Goal: Complete application form

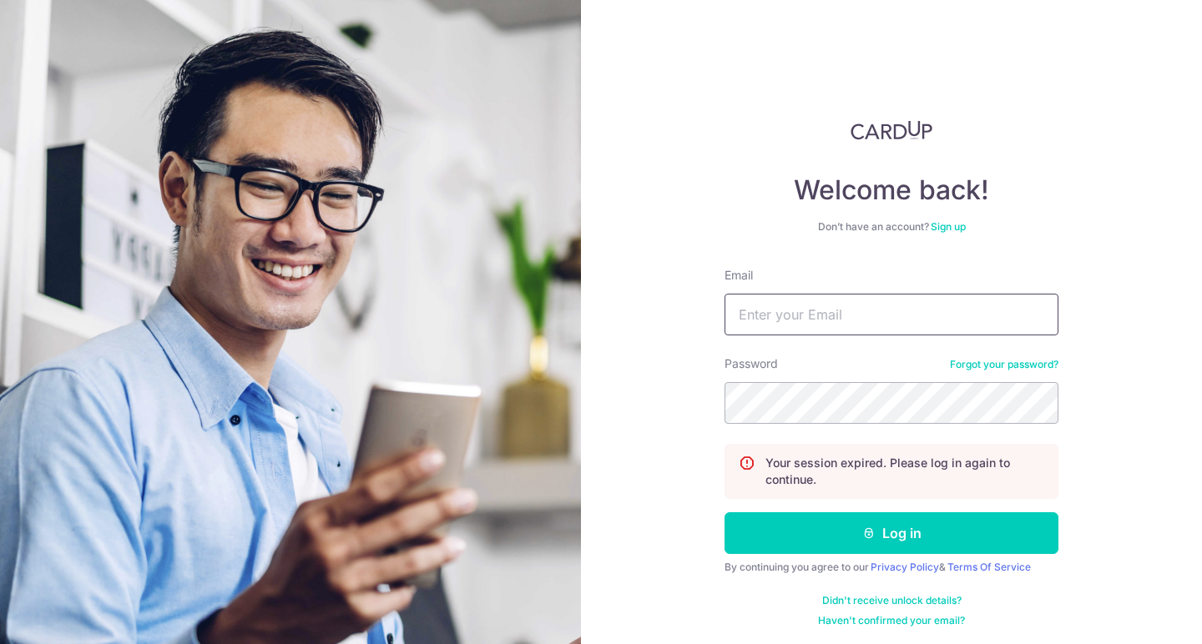
type input "[EMAIL_ADDRESS][DOMAIN_NAME]"
click at [891, 533] on button "Log in" at bounding box center [892, 533] width 334 height 42
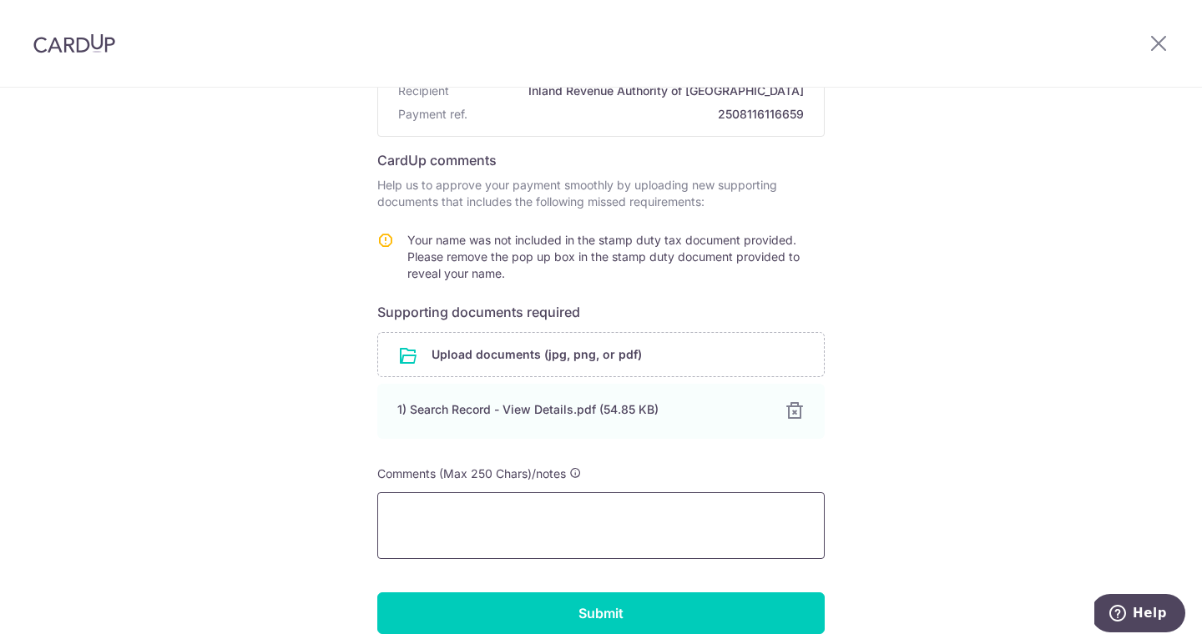
click at [554, 521] on textarea at bounding box center [600, 525] width 447 height 67
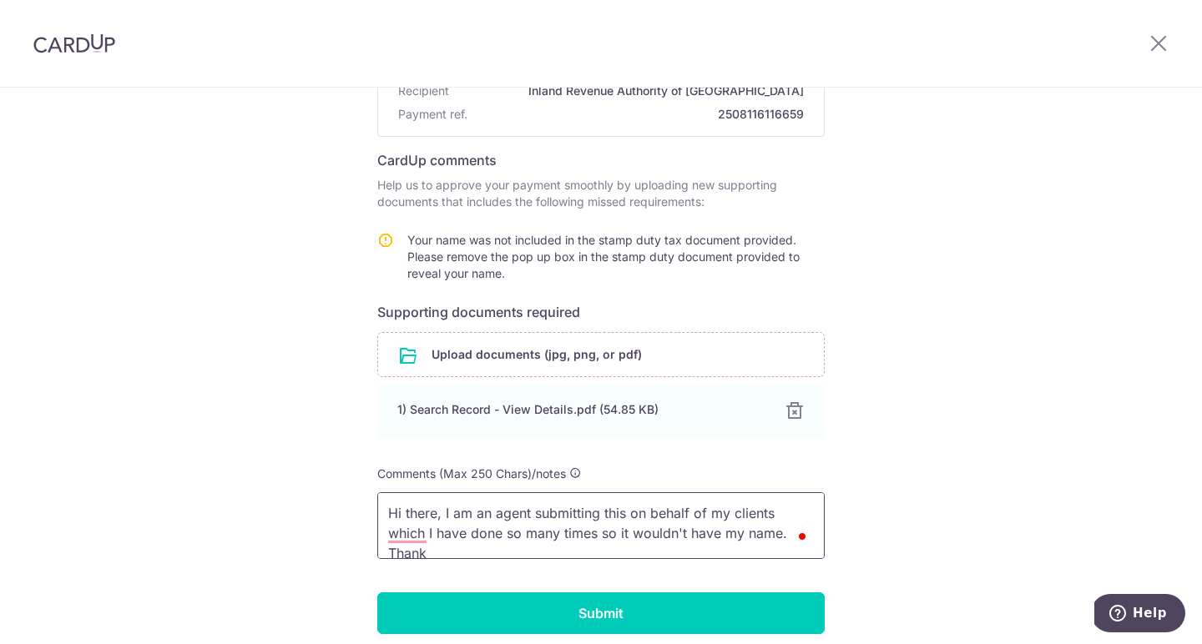
scroll to position [3, 0]
click at [632, 549] on textarea "Hi there, I am an agent submitting this on behalf of my clients which I have do…" at bounding box center [600, 525] width 447 height 67
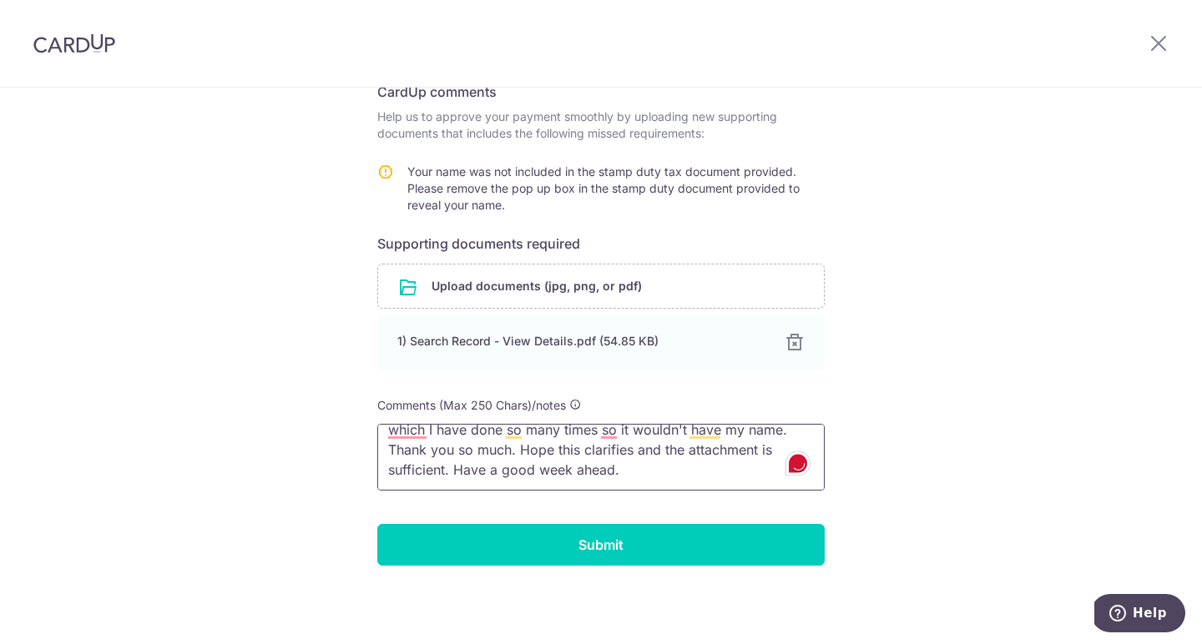
scroll to position [0, 0]
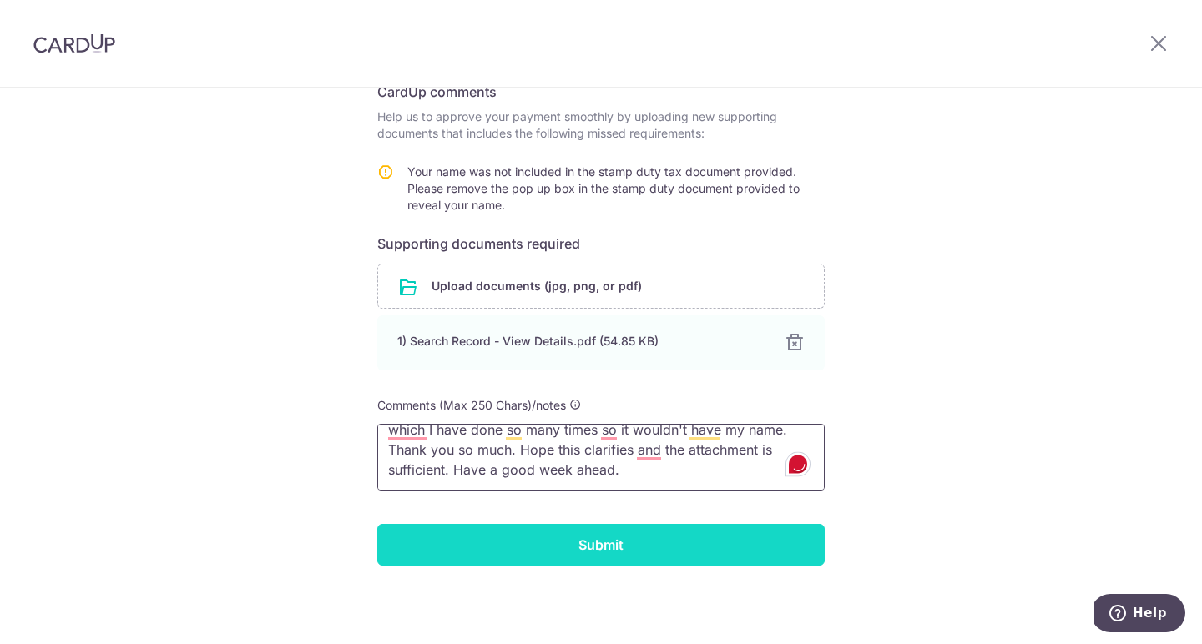
type textarea "Hi there, I am an agent submitting this on behalf of my clients which I have do…"
click at [648, 542] on input "Submit" at bounding box center [600, 545] width 447 height 42
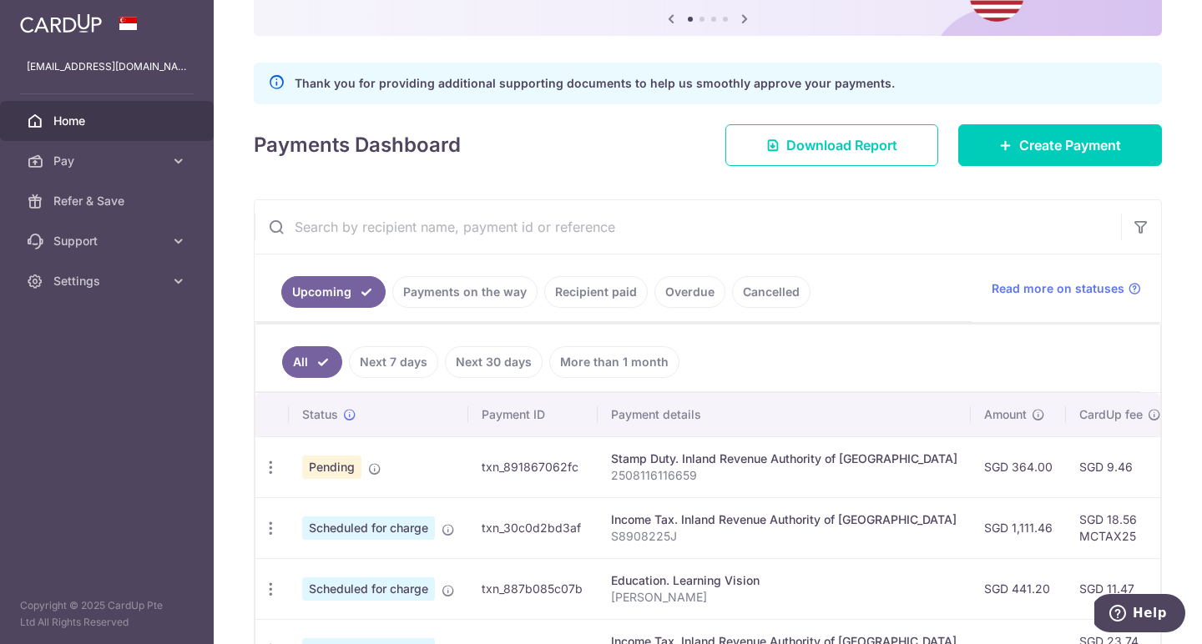
scroll to position [229, 0]
